Goal: Communication & Community: Answer question/provide support

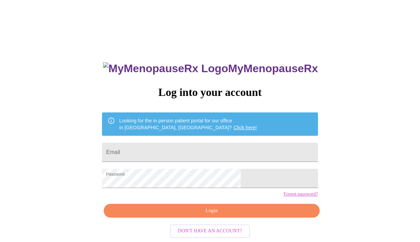
scroll to position [12, 0]
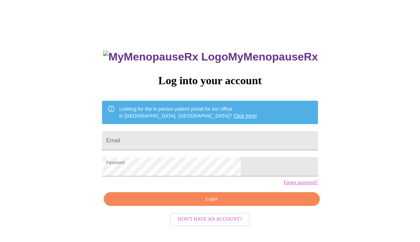
click at [163, 137] on input "Email" at bounding box center [210, 140] width 216 height 19
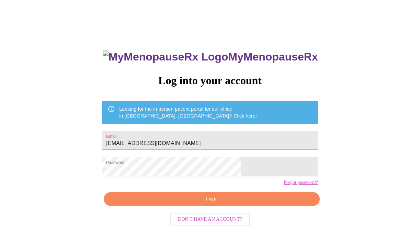
type input "[EMAIL_ADDRESS][DOMAIN_NAME]"
click at [158, 203] on span "Login" at bounding box center [212, 199] width 200 height 9
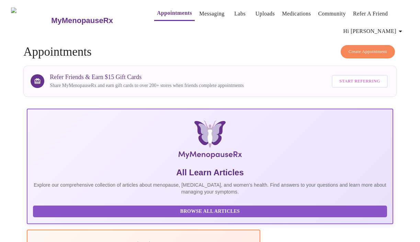
click at [199, 10] on link "Messaging" at bounding box center [211, 14] width 25 height 10
